Goal: Information Seeking & Learning: Learn about a topic

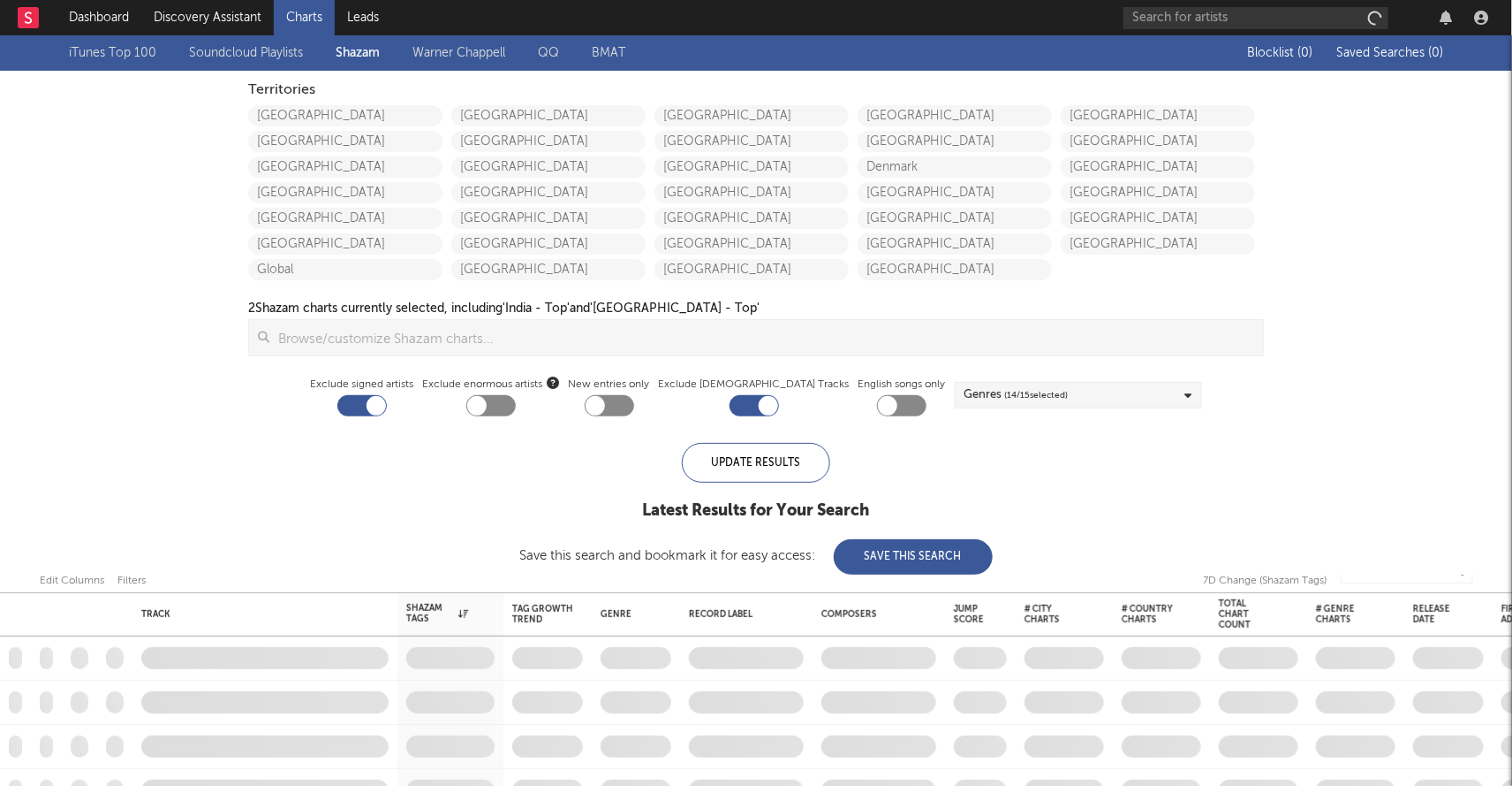
checkbox input "true"
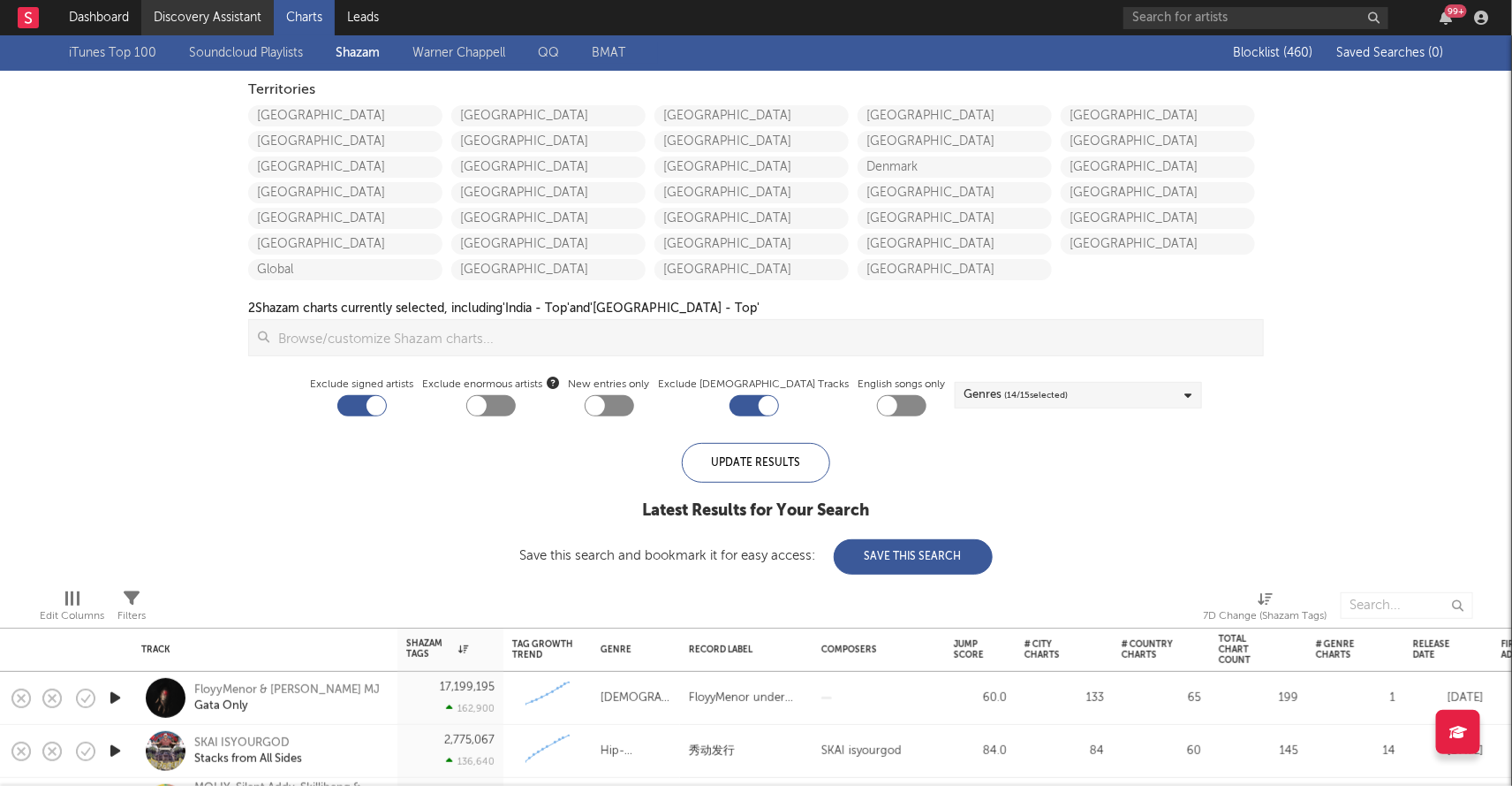
click at [232, 17] on link "Discovery Assistant" at bounding box center [208, 17] width 133 height 35
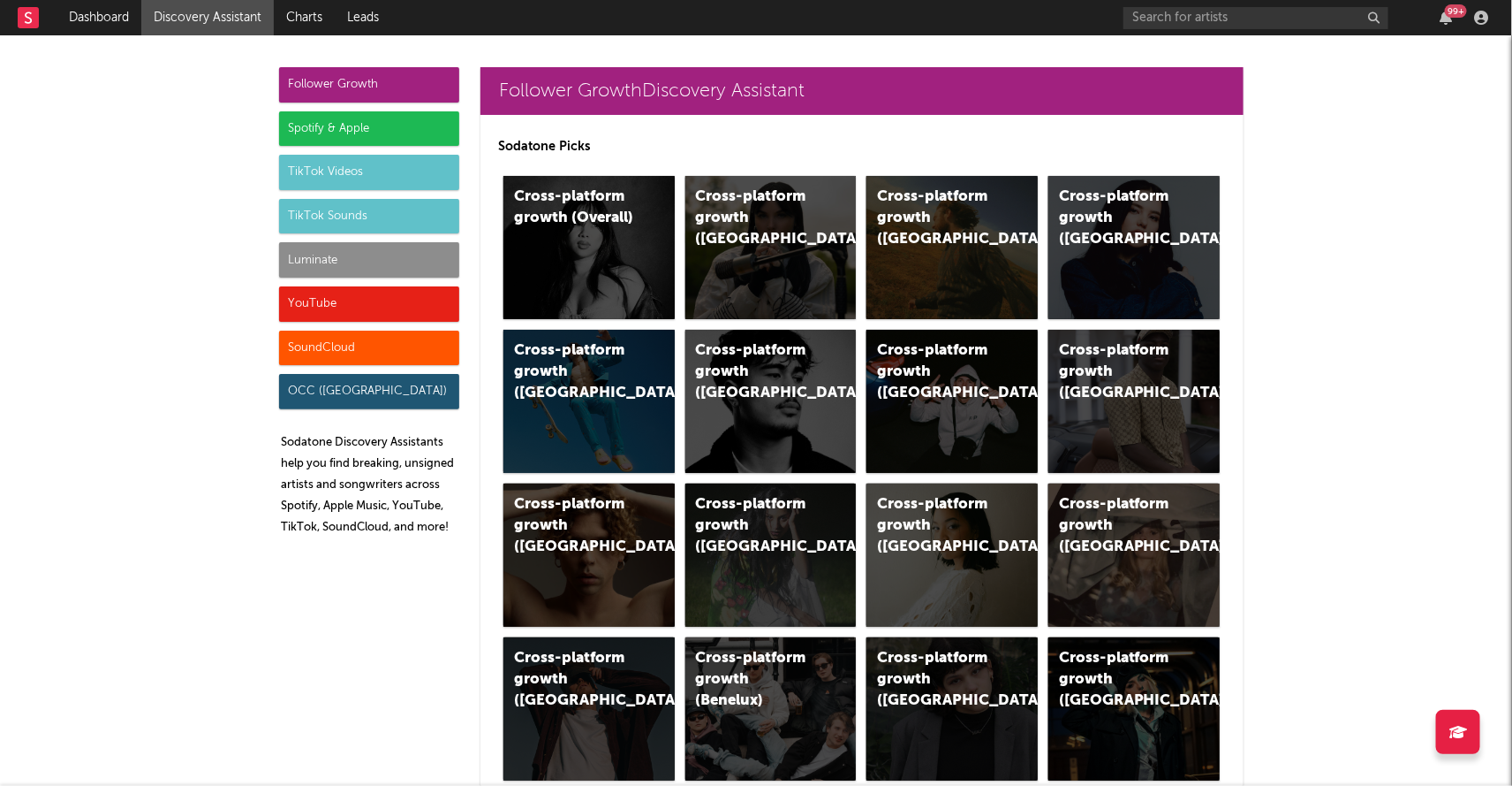
click at [353, 264] on div "Luminate" at bounding box center [369, 259] width 180 height 35
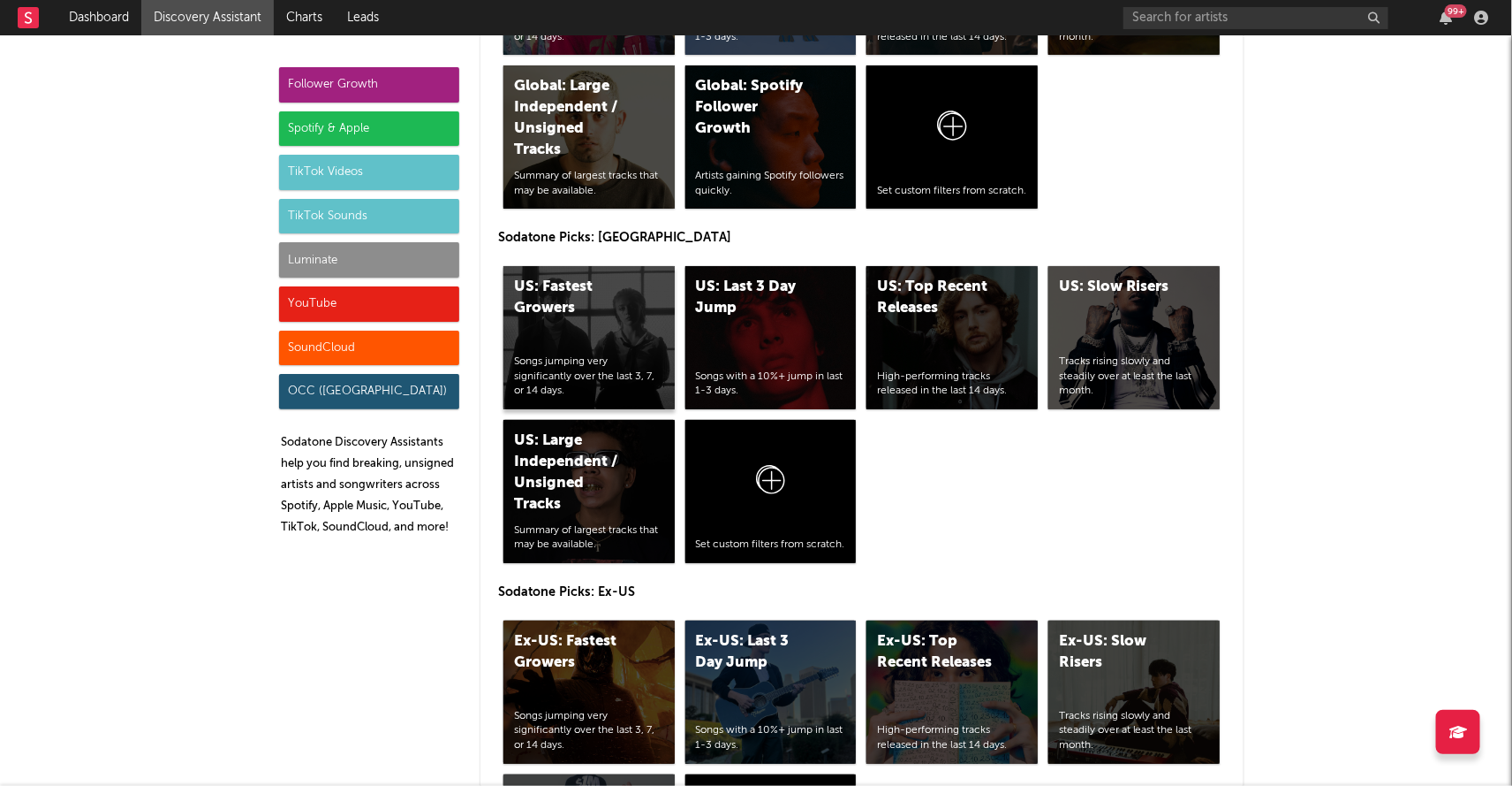
scroll to position [8397, 0]
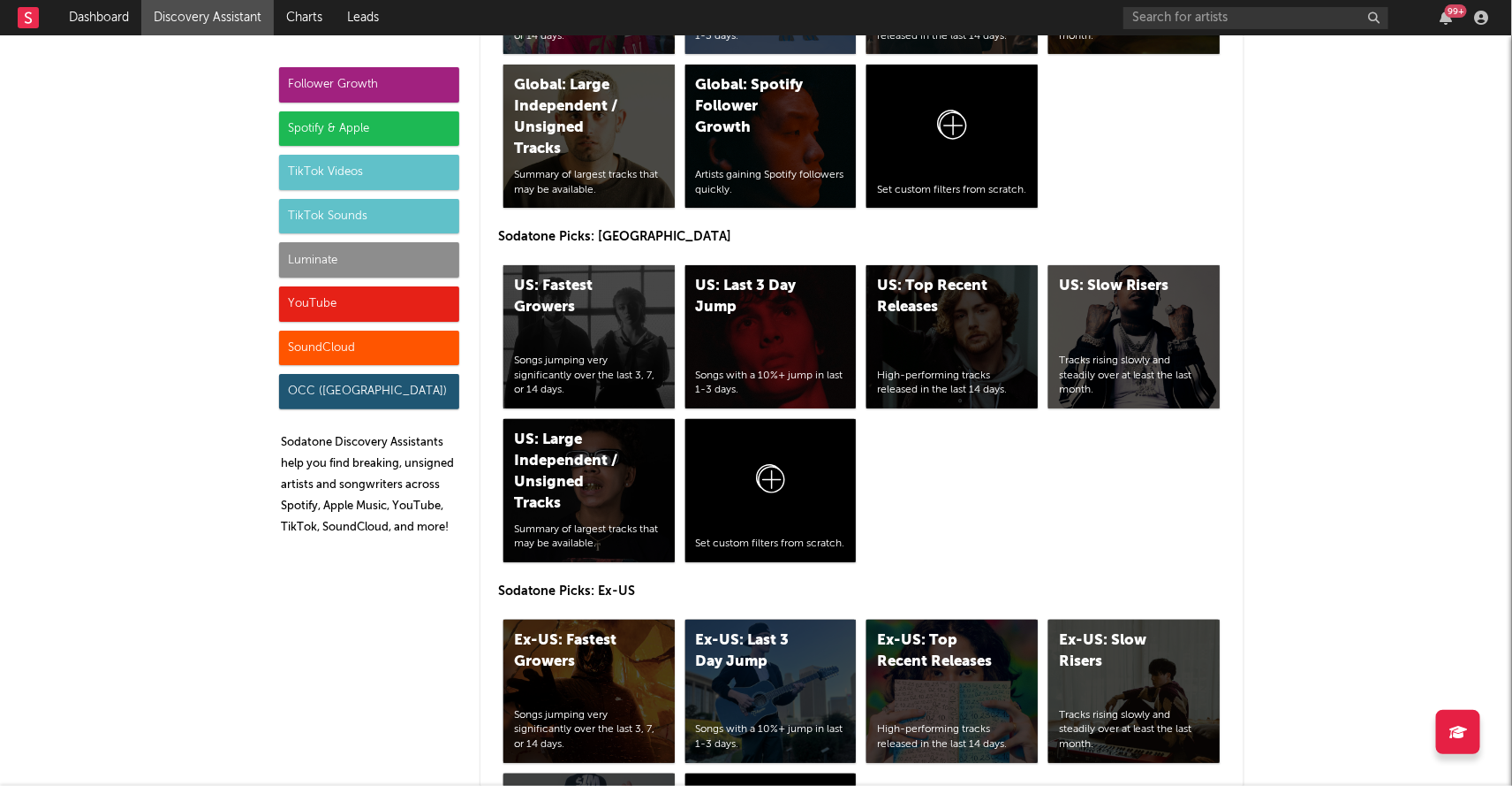
click at [375, 262] on div "Luminate" at bounding box center [369, 259] width 180 height 35
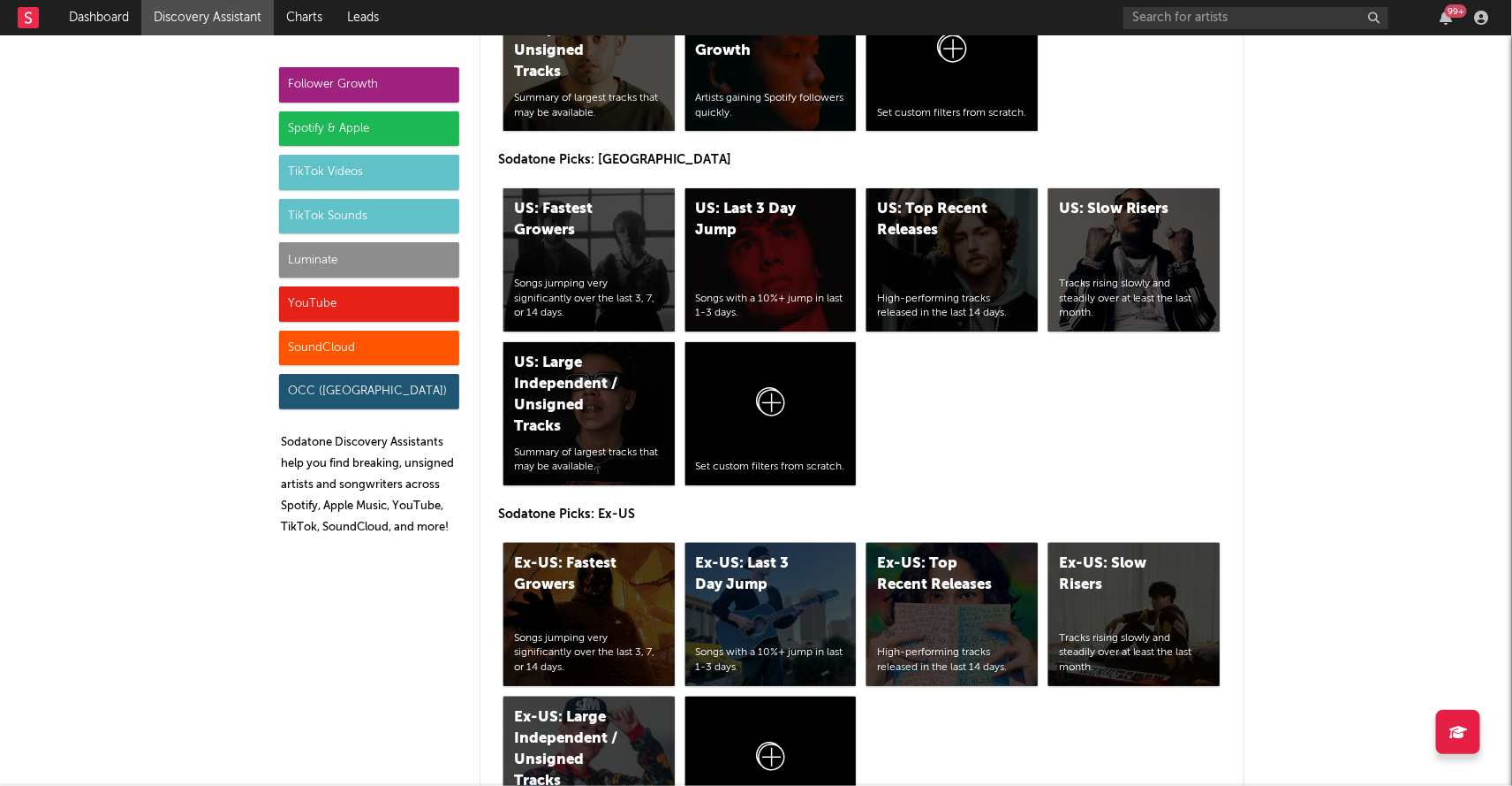
scroll to position [8471, 0]
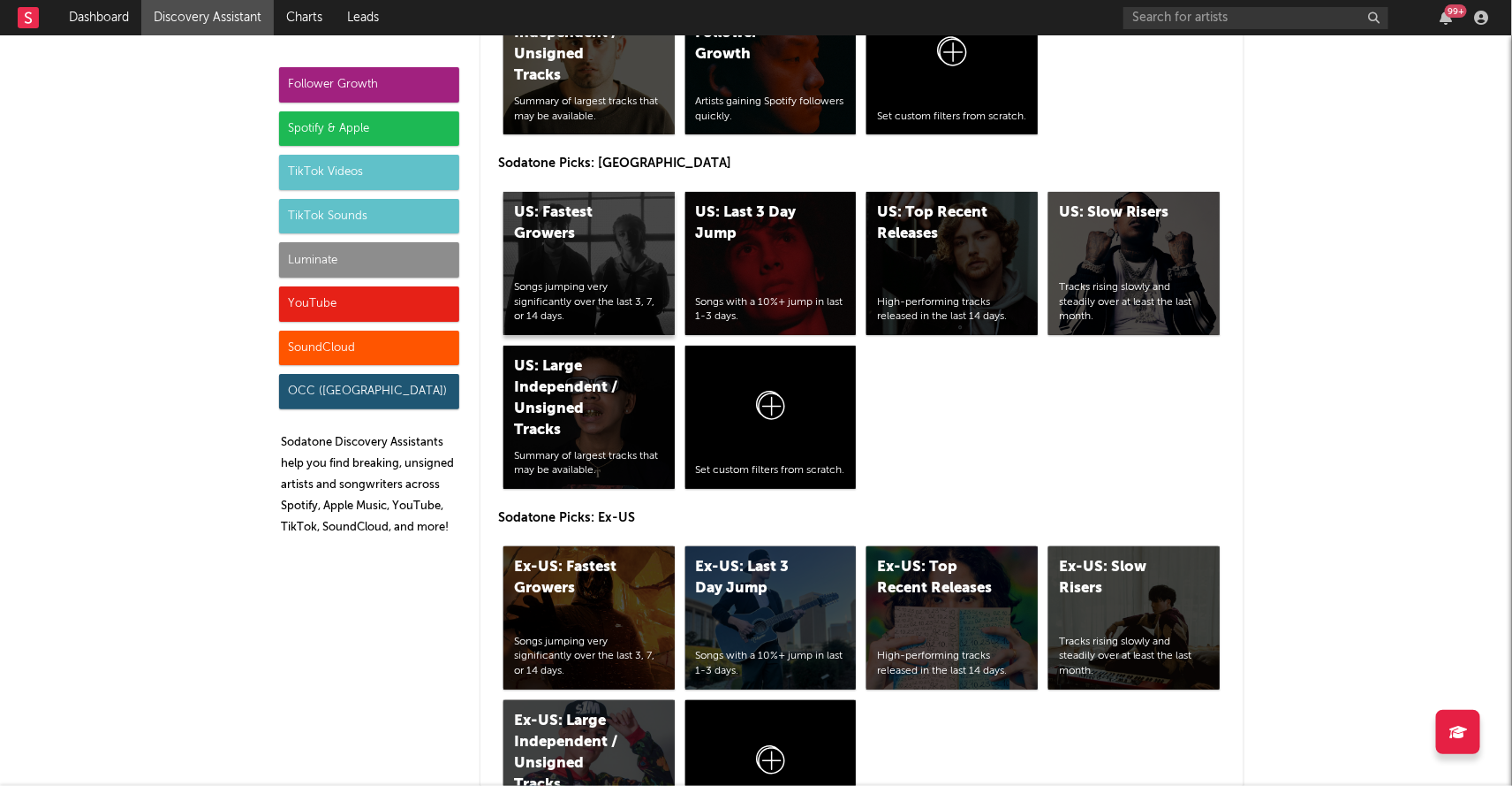
click at [597, 192] on div "US: Fastest Growers Songs jumping very significantly over the last 3, 7, or 14 …" at bounding box center [588, 264] width 172 height 144
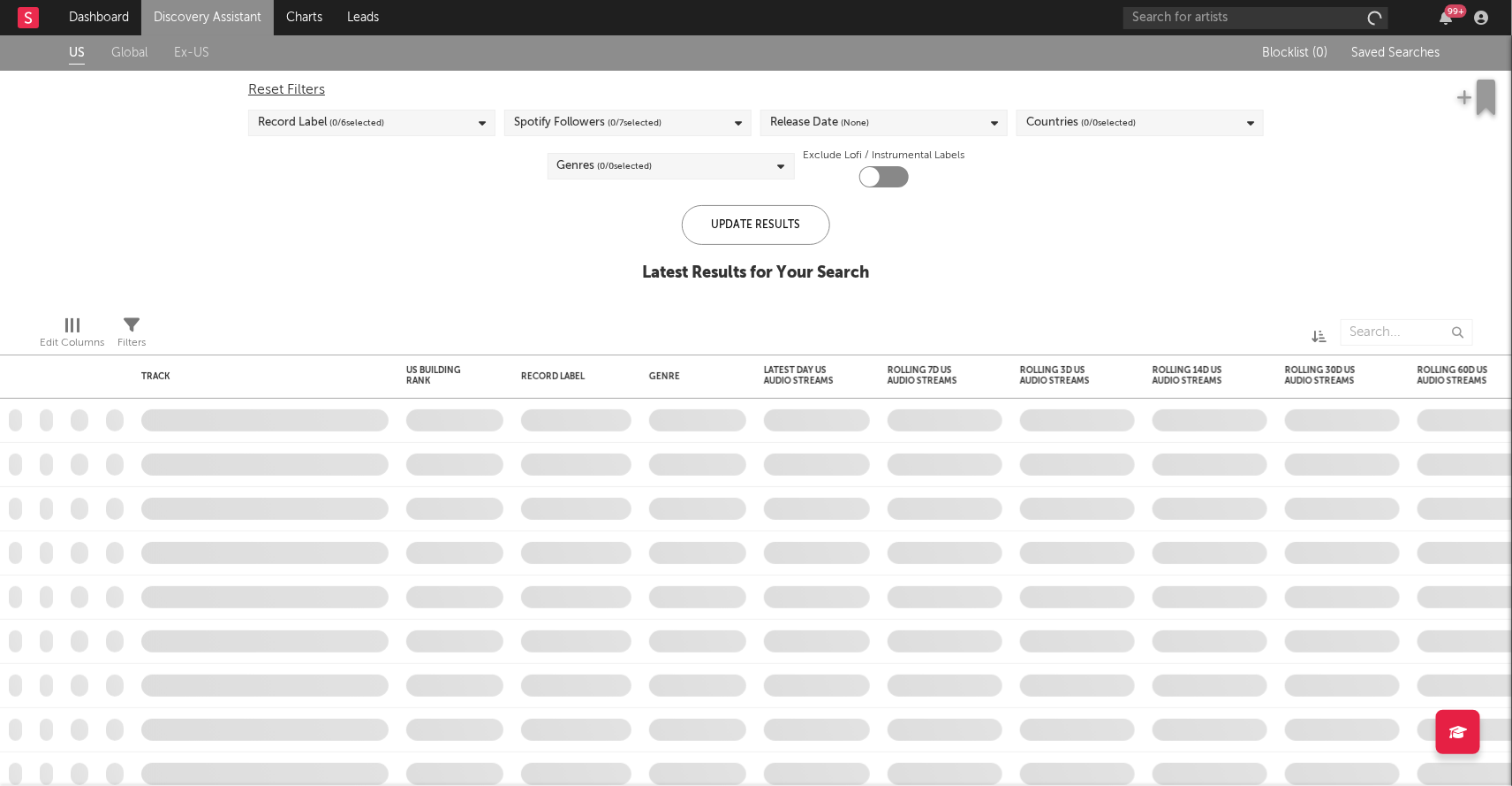
checkbox input "true"
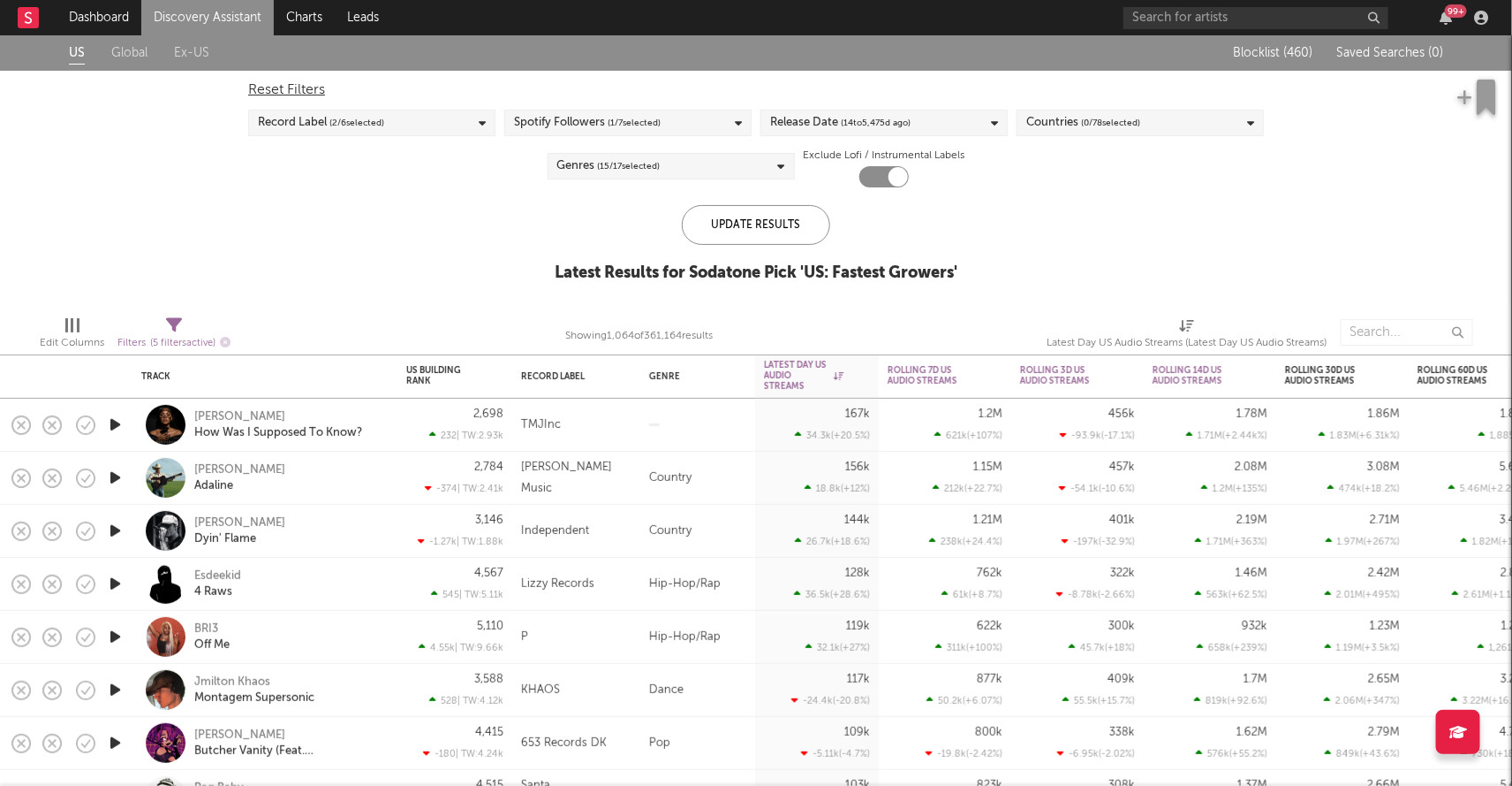
click at [598, 160] on span "( 15 / 17 selected)" at bounding box center [628, 165] width 63 height 21
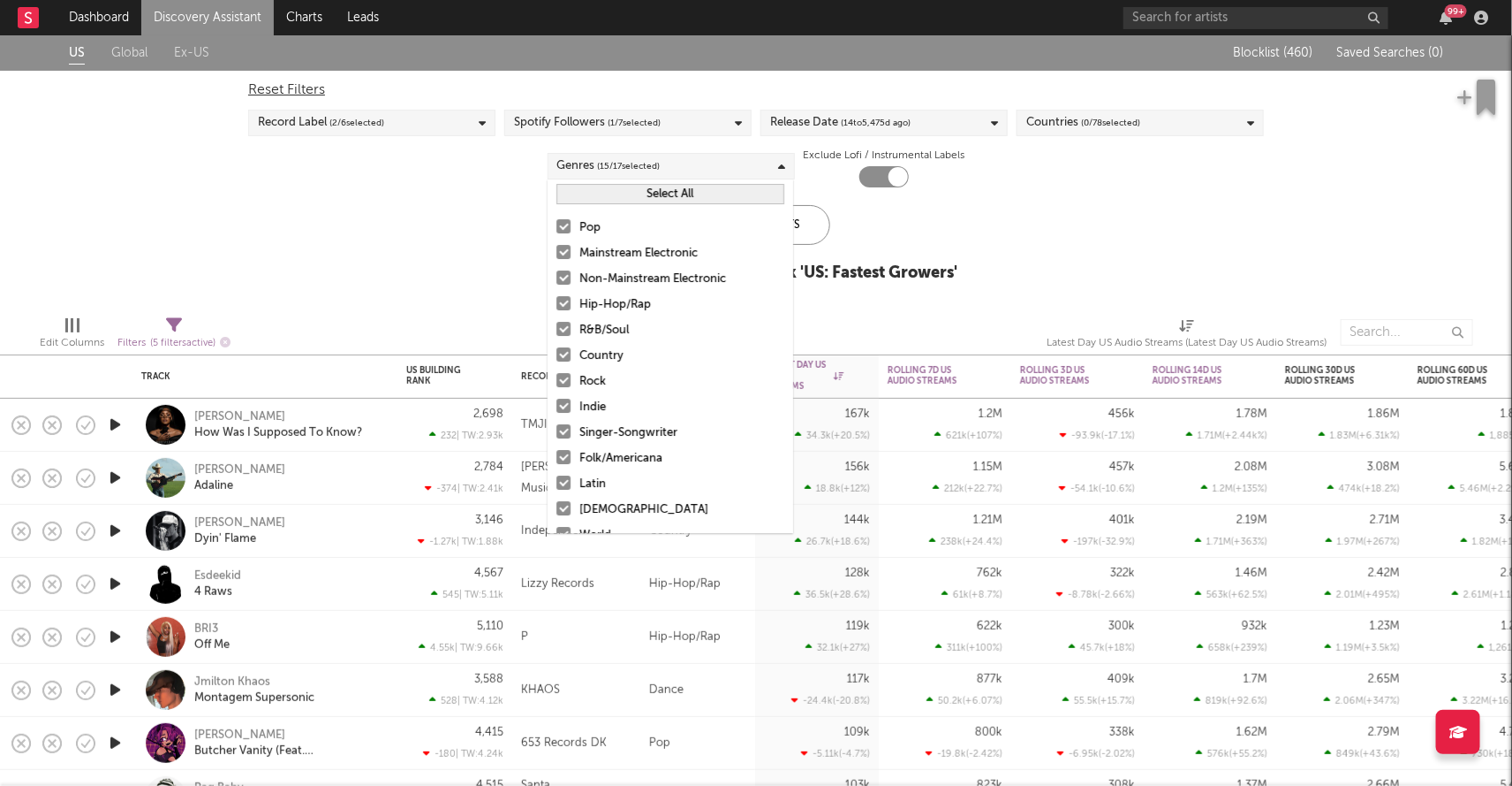
click at [568, 251] on div at bounding box center [564, 252] width 15 height 15
click at [557, 251] on input "Mainstream Electronic" at bounding box center [557, 253] width 0 height 21
click at [564, 276] on div at bounding box center [564, 278] width 15 height 15
click at [557, 276] on input "Non-Mainstream Electronic" at bounding box center [557, 279] width 0 height 21
click at [564, 302] on div at bounding box center [564, 303] width 15 height 15
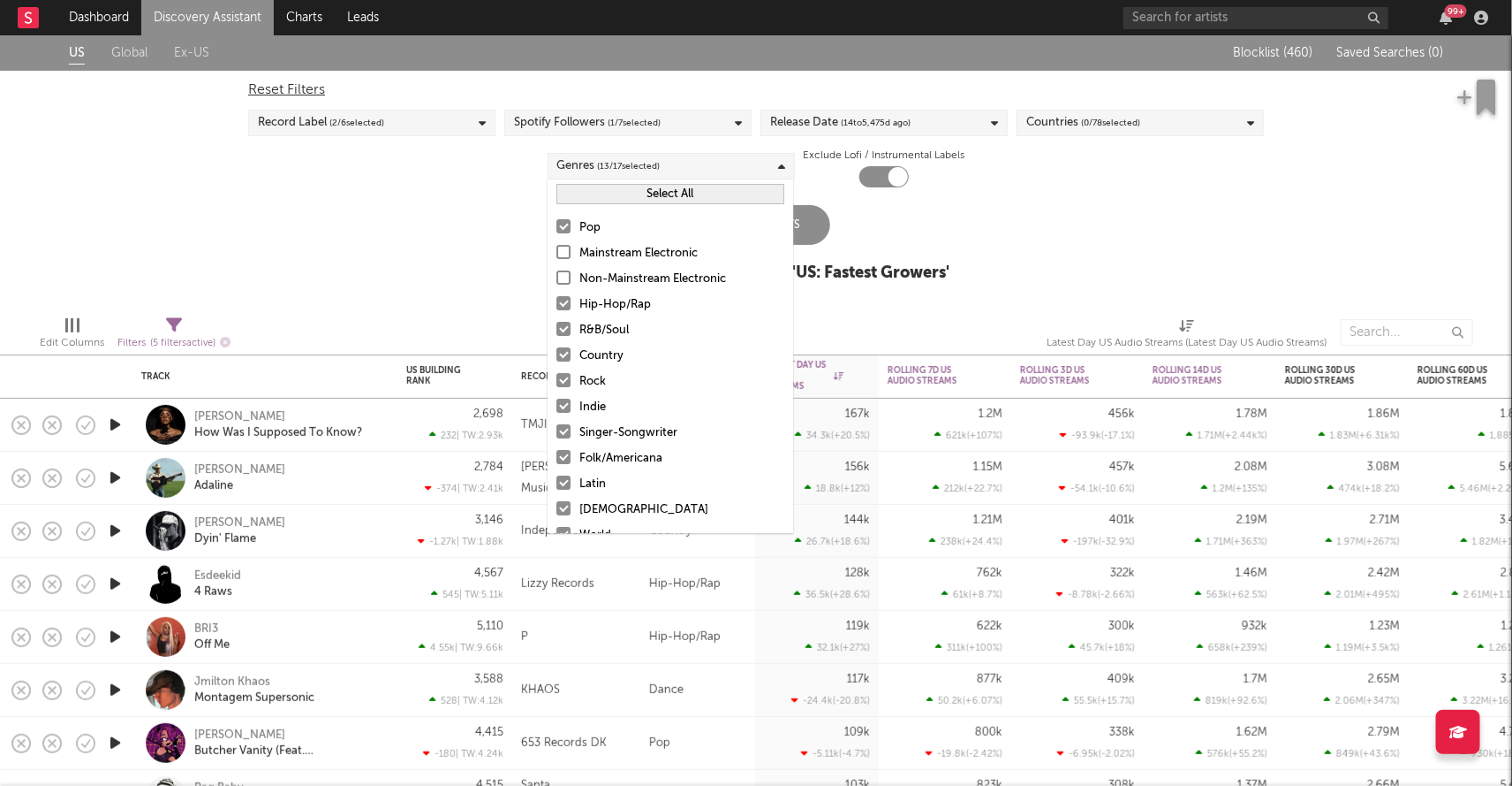
click at [557, 302] on input "Hip-Hop/Rap" at bounding box center [557, 304] width 0 height 21
click at [564, 332] on div at bounding box center [564, 329] width 15 height 15
click at [557, 332] on input "R&B/Soul" at bounding box center [557, 330] width 0 height 21
click at [567, 219] on div at bounding box center [564, 226] width 15 height 15
click at [557, 219] on input "Pop" at bounding box center [557, 227] width 0 height 21
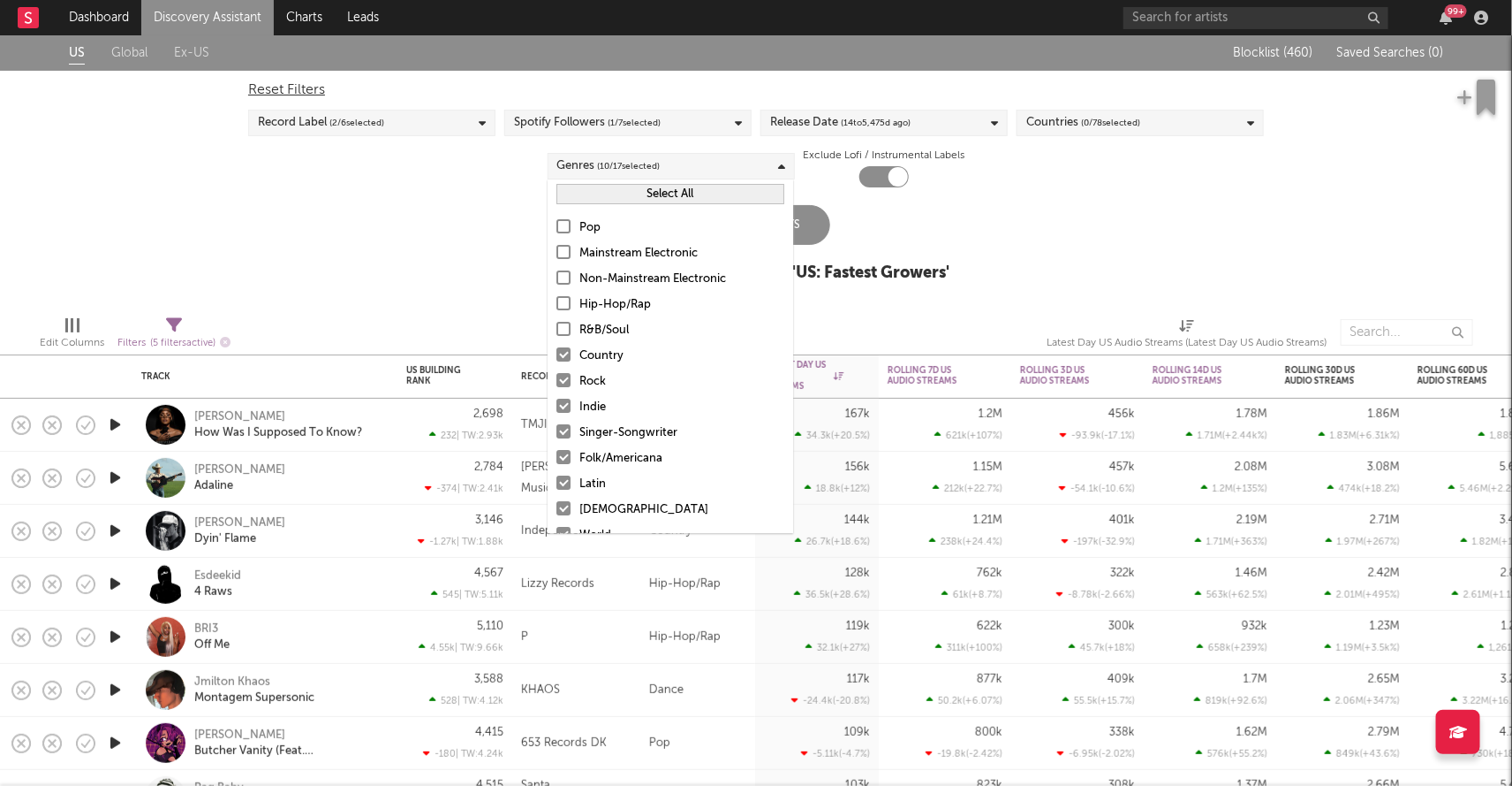
click at [563, 411] on div at bounding box center [564, 406] width 15 height 15
click at [557, 411] on input "Indie" at bounding box center [557, 407] width 0 height 21
click at [563, 425] on div at bounding box center [564, 432] width 15 height 15
click at [557, 425] on input "Singer-Songwriter" at bounding box center [557, 433] width 0 height 21
click at [563, 468] on div "Pop Mainstream Electronic Non-Mainstream Electronic Hip-Hop/Rap R&B/Soul Countr…" at bounding box center [670, 433] width 245 height 449
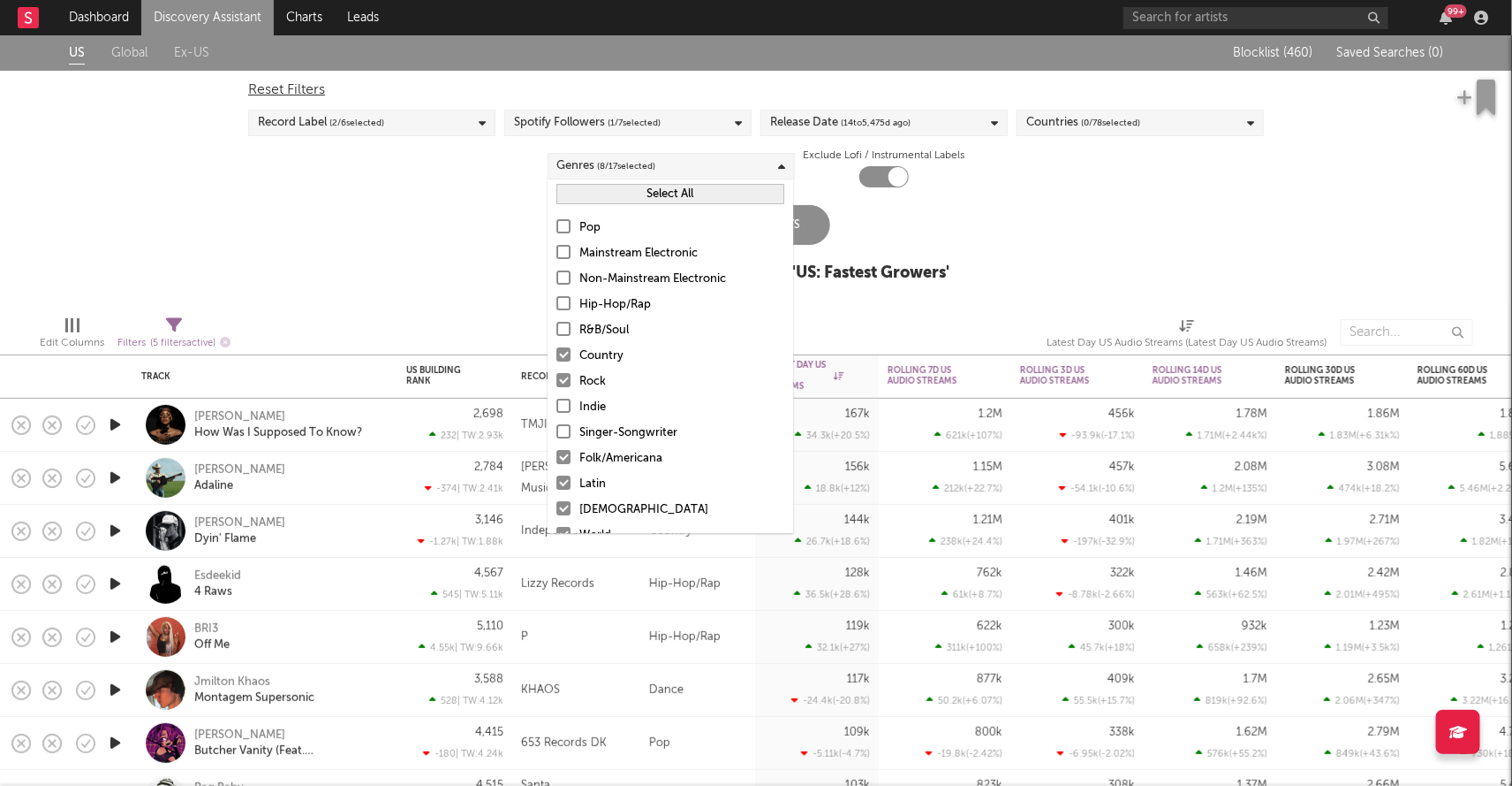
click at [563, 463] on label "Folk/Americana" at bounding box center [670, 458] width 228 height 21
click at [557, 463] on input "Folk/Americana" at bounding box center [557, 458] width 0 height 21
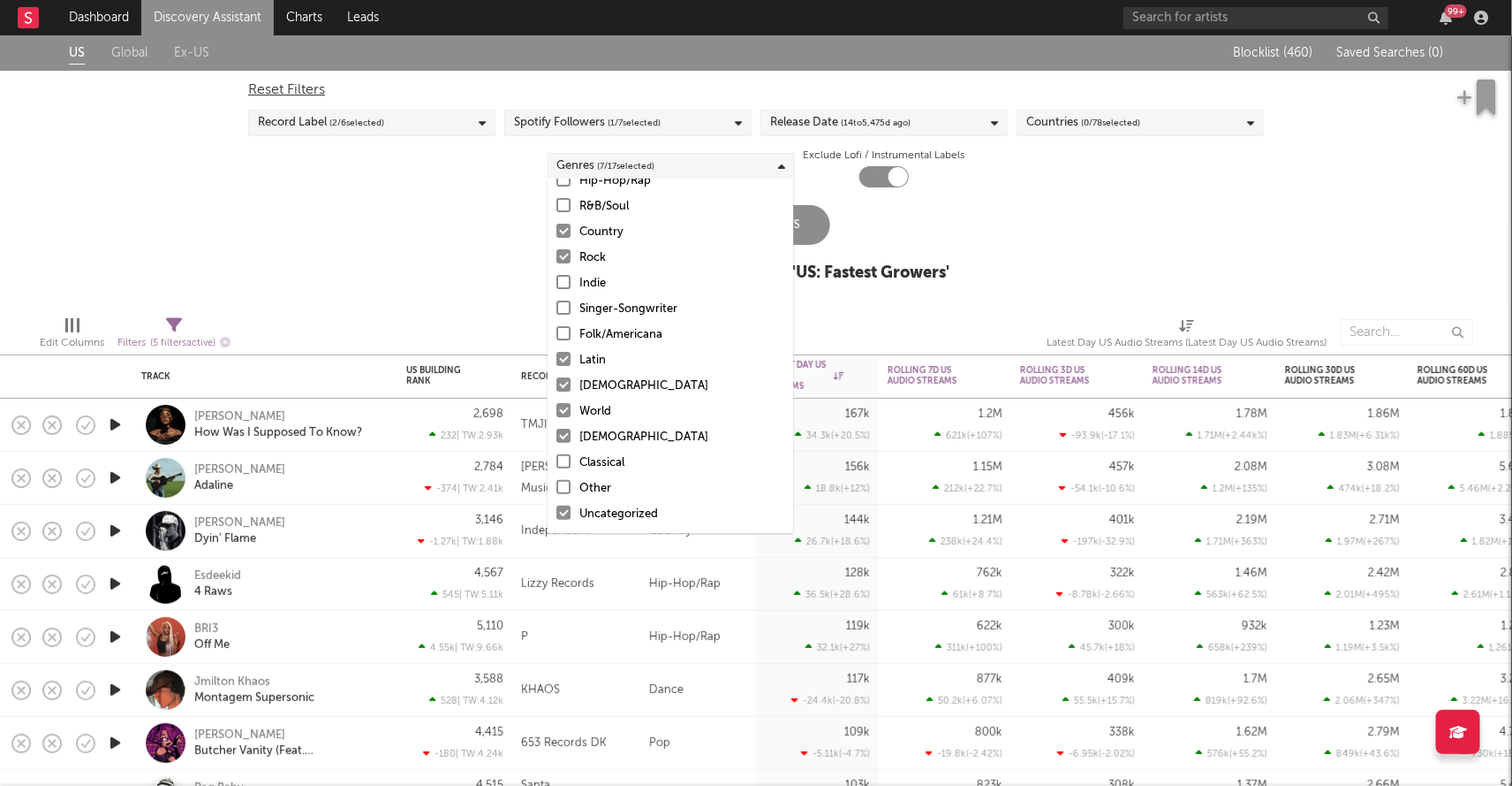
click at [564, 355] on div at bounding box center [564, 359] width 15 height 15
click at [557, 355] on input "Latin" at bounding box center [557, 360] width 0 height 21
click at [564, 380] on div at bounding box center [564, 384] width 15 height 15
click at [557, 380] on input "[DEMOGRAPHIC_DATA]" at bounding box center [557, 385] width 0 height 21
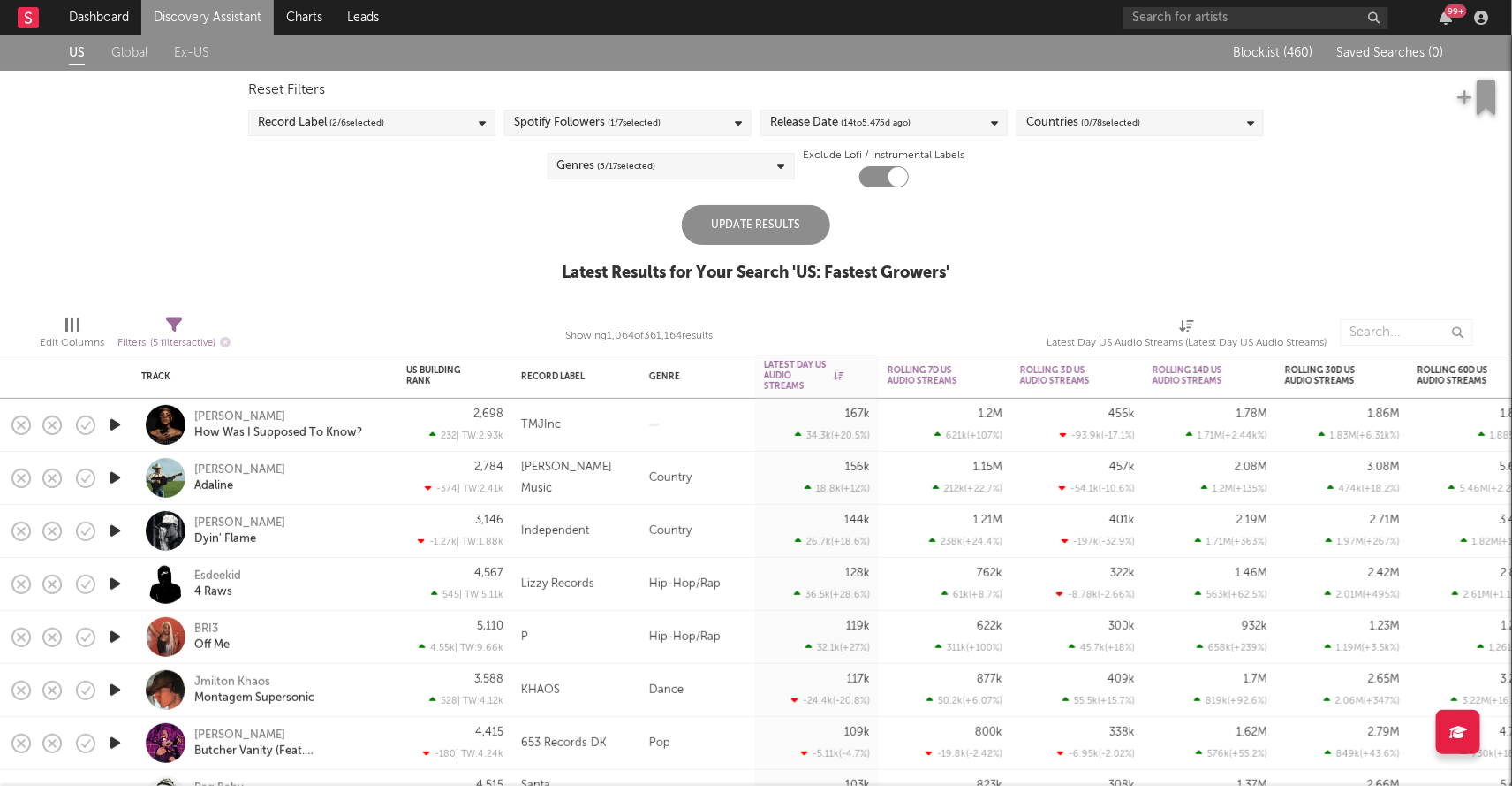
click at [884, 212] on div "Update Results Latest Results for Your Search ' US: Fastest Growers '" at bounding box center [756, 254] width 388 height 96
click at [806, 213] on div "Update Results" at bounding box center [756, 225] width 148 height 40
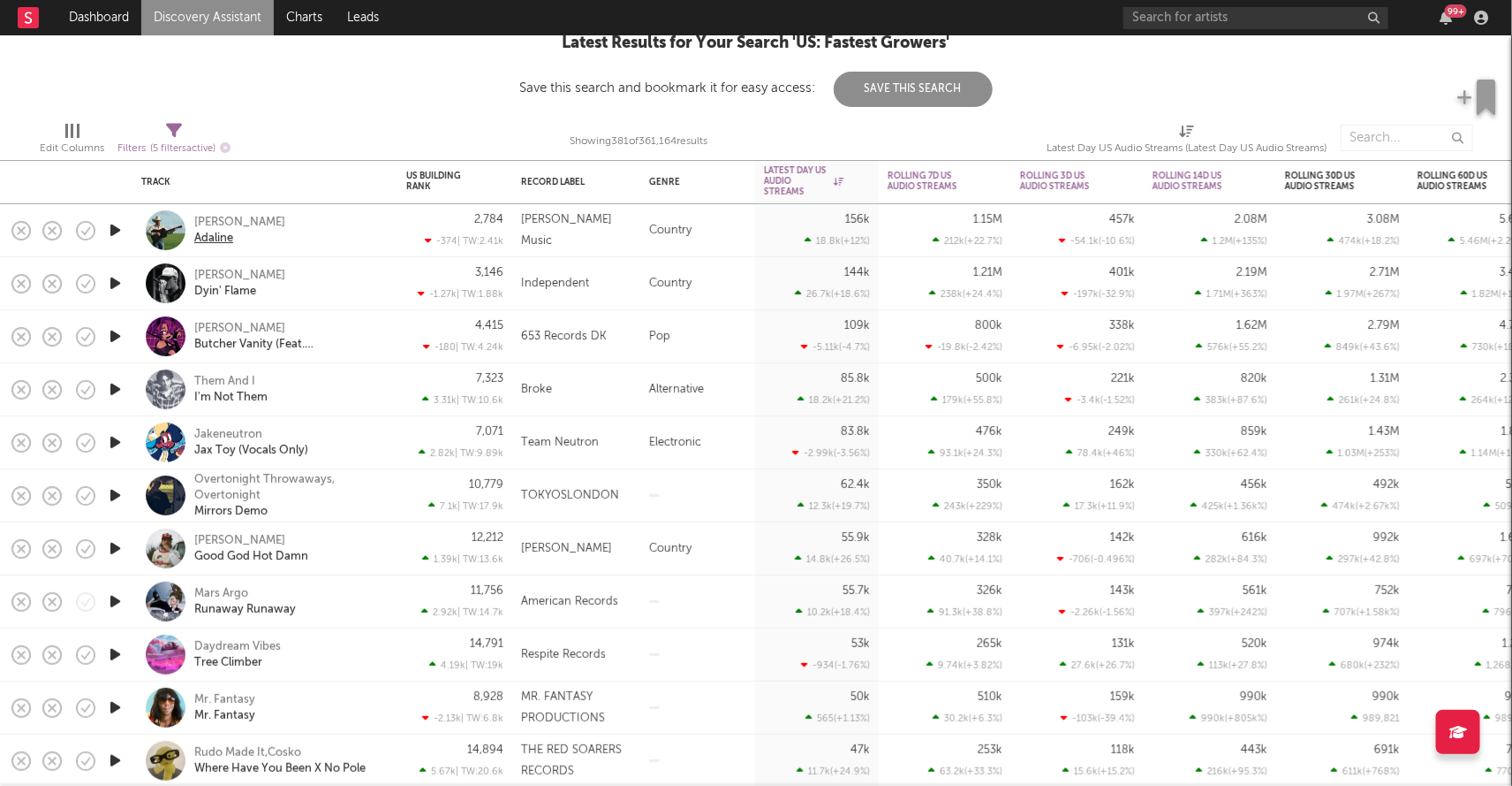
click at [203, 242] on div "Adaline" at bounding box center [213, 239] width 39 height 16
click at [221, 285] on div "Dyin' Flame" at bounding box center [225, 292] width 62 height 16
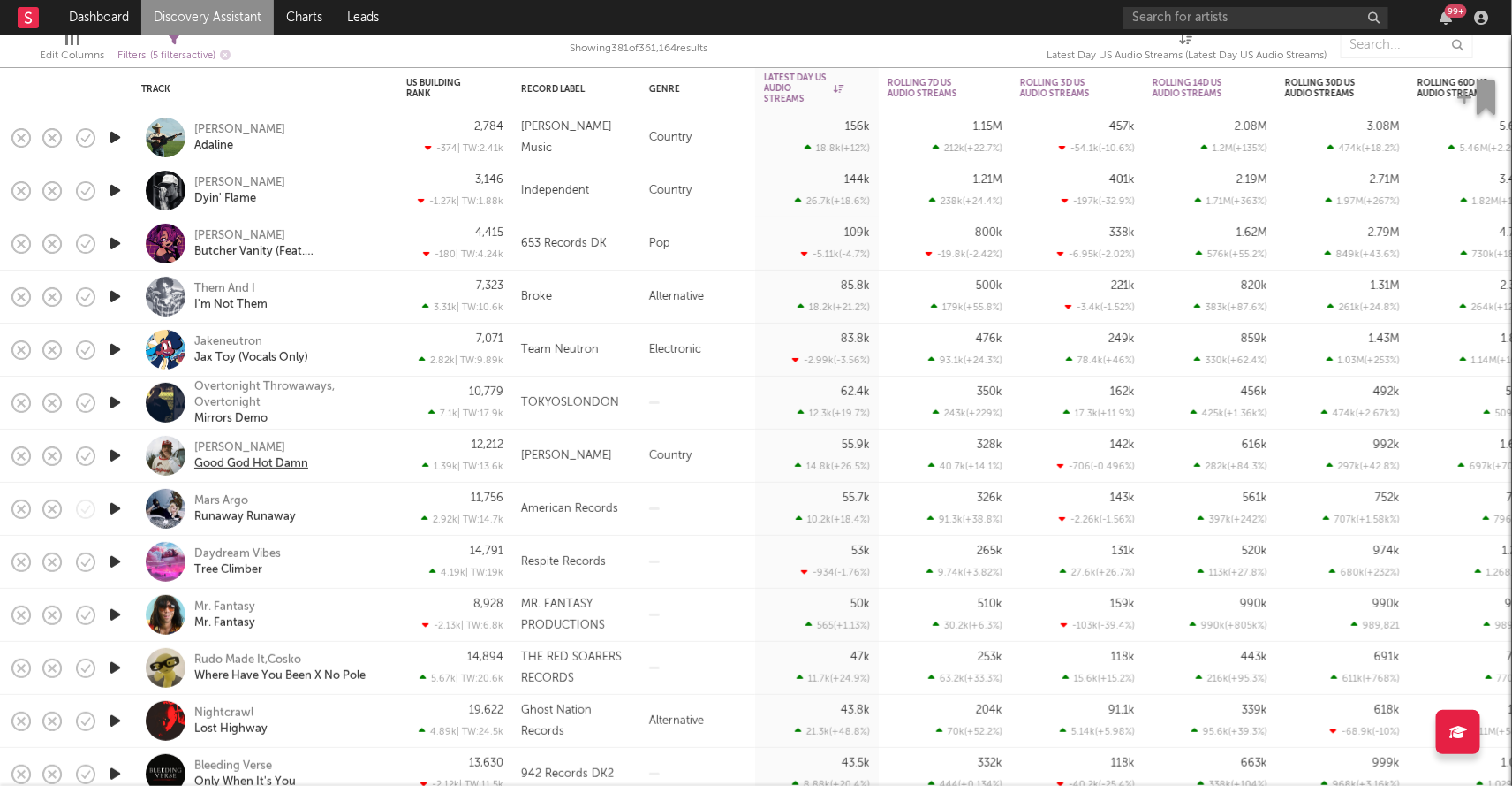
click at [291, 461] on div "Good God Hot Damn" at bounding box center [251, 464] width 114 height 16
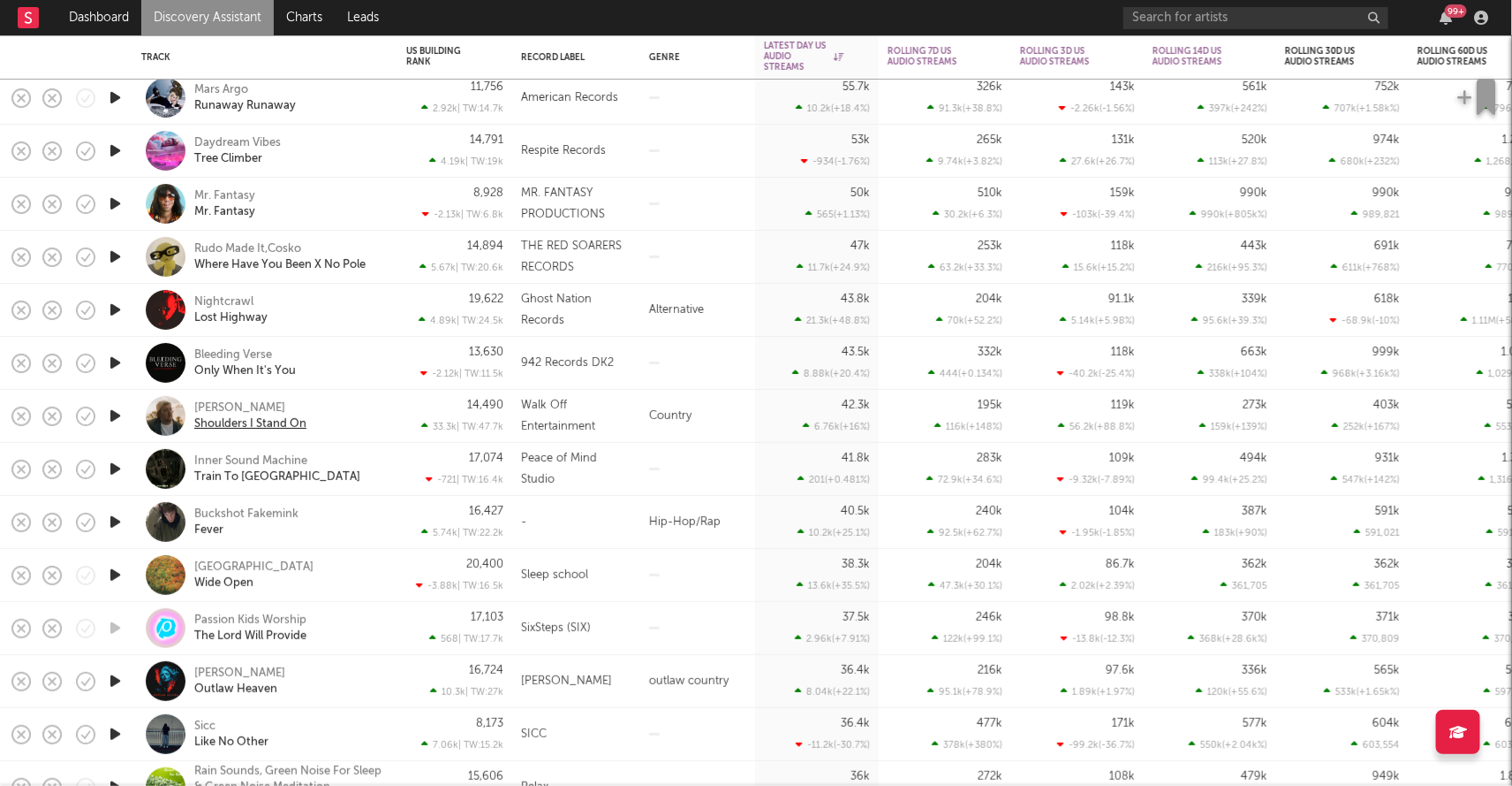
click at [257, 422] on div "Shoulders I Stand On" at bounding box center [251, 424] width 113 height 16
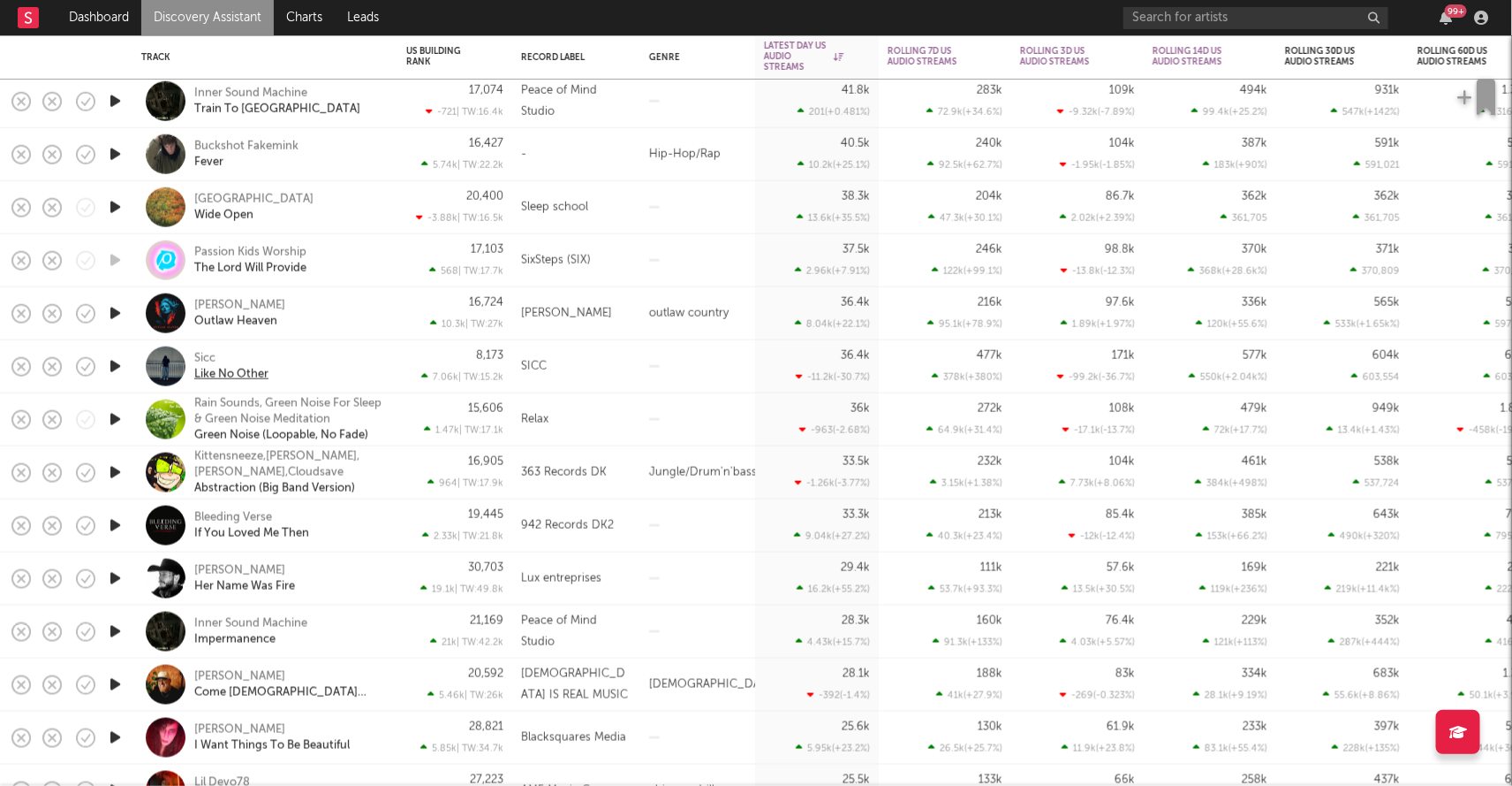
click at [252, 373] on div "Like No Other" at bounding box center [232, 374] width 74 height 16
